Goal: Find specific page/section: Find specific page/section

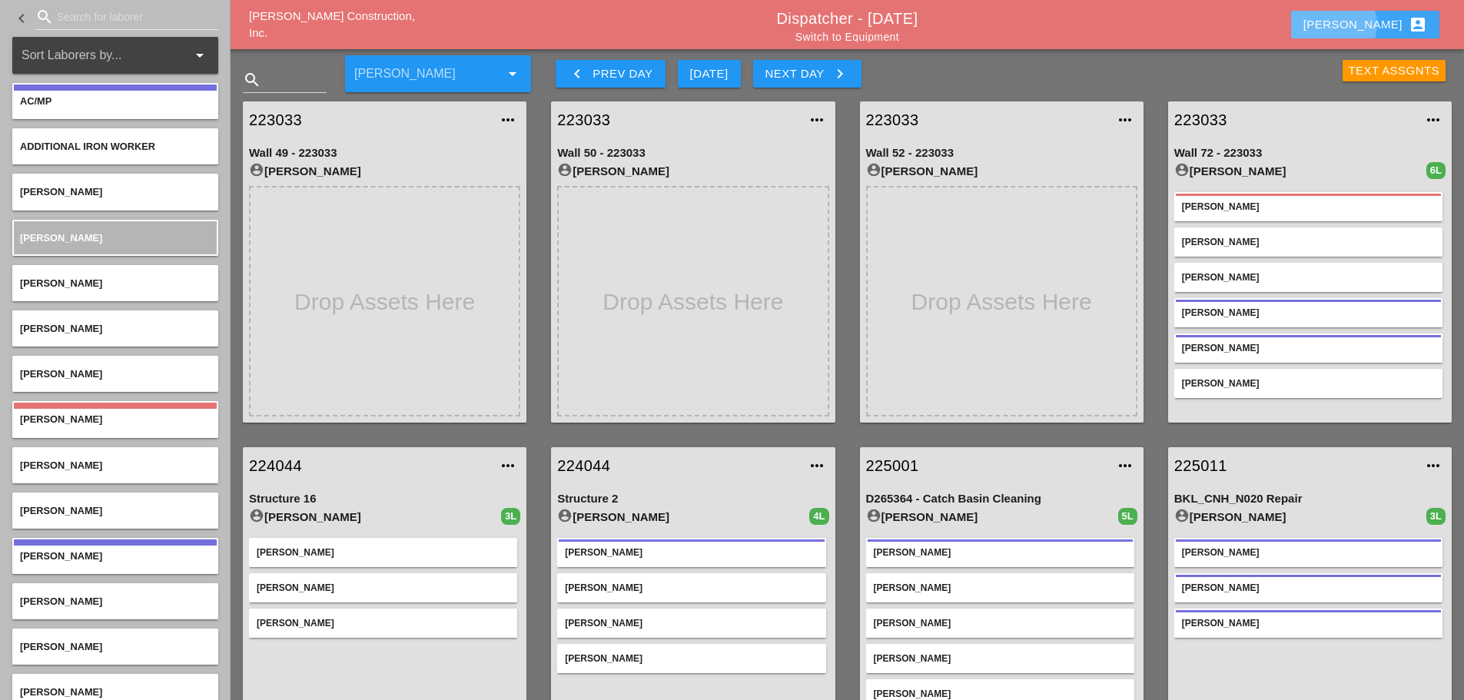
drag, startPoint x: 1374, startPoint y: 25, endPoint x: 1461, endPoint y: 64, distance: 95.0
click at [1095, 25] on div "[PERSON_NAME] account_box" at bounding box center [1366, 24] width 124 height 18
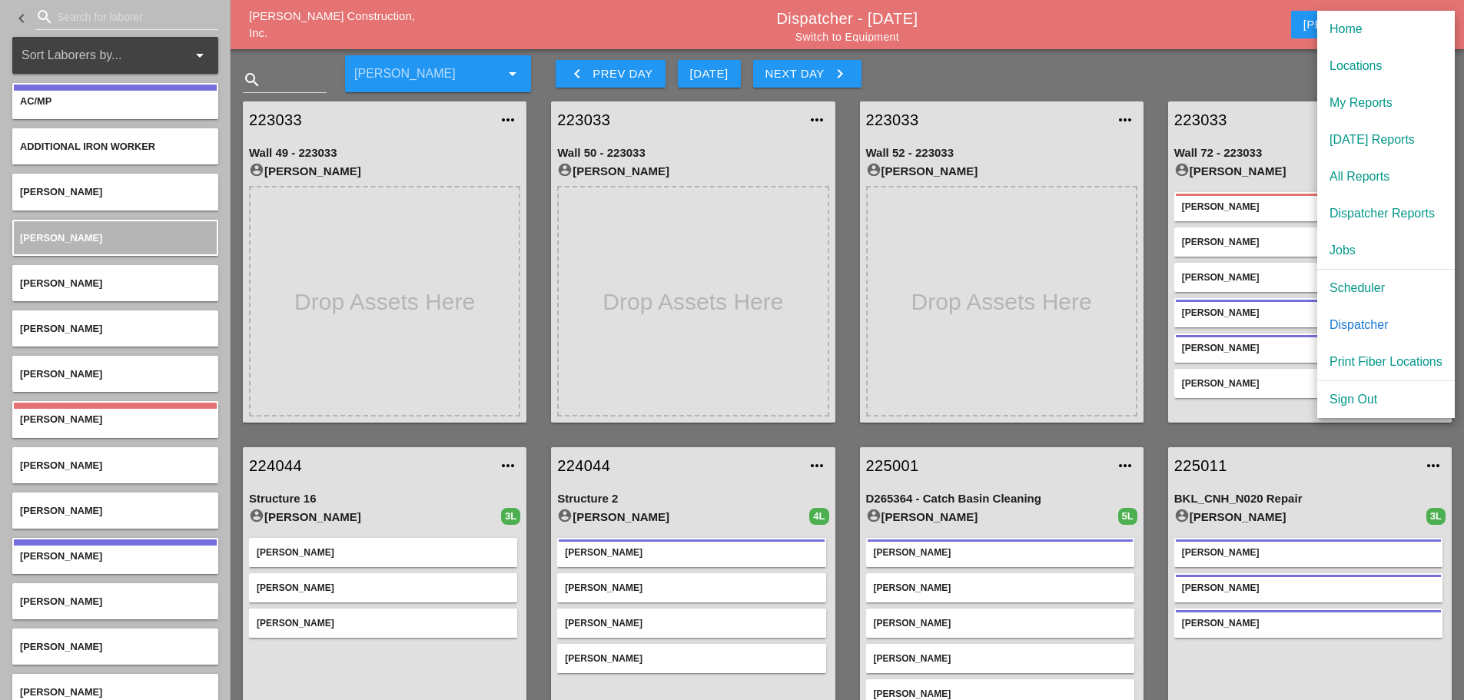
click at [1095, 144] on div "[DATE] Reports" at bounding box center [1386, 140] width 113 height 18
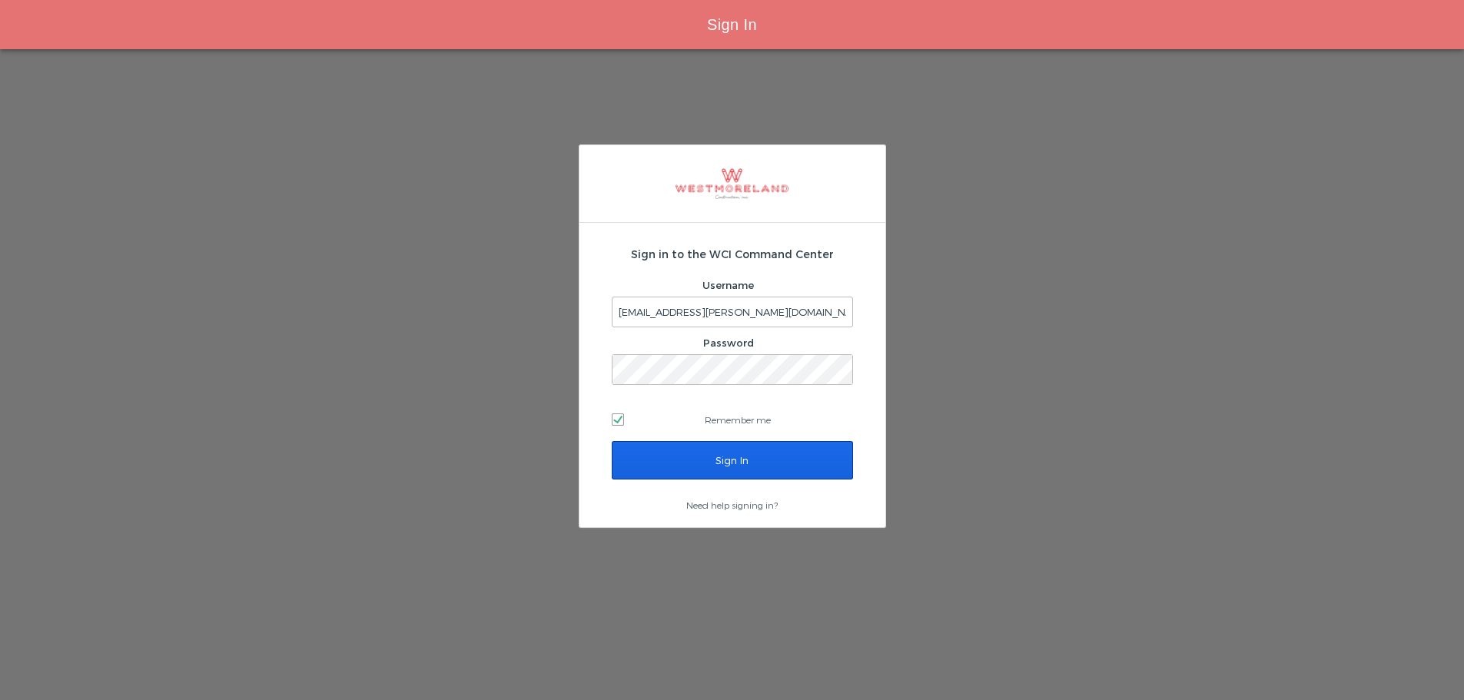
click at [798, 458] on input "Sign In" at bounding box center [732, 460] width 241 height 38
